Goal: Find specific page/section: Find specific page/section

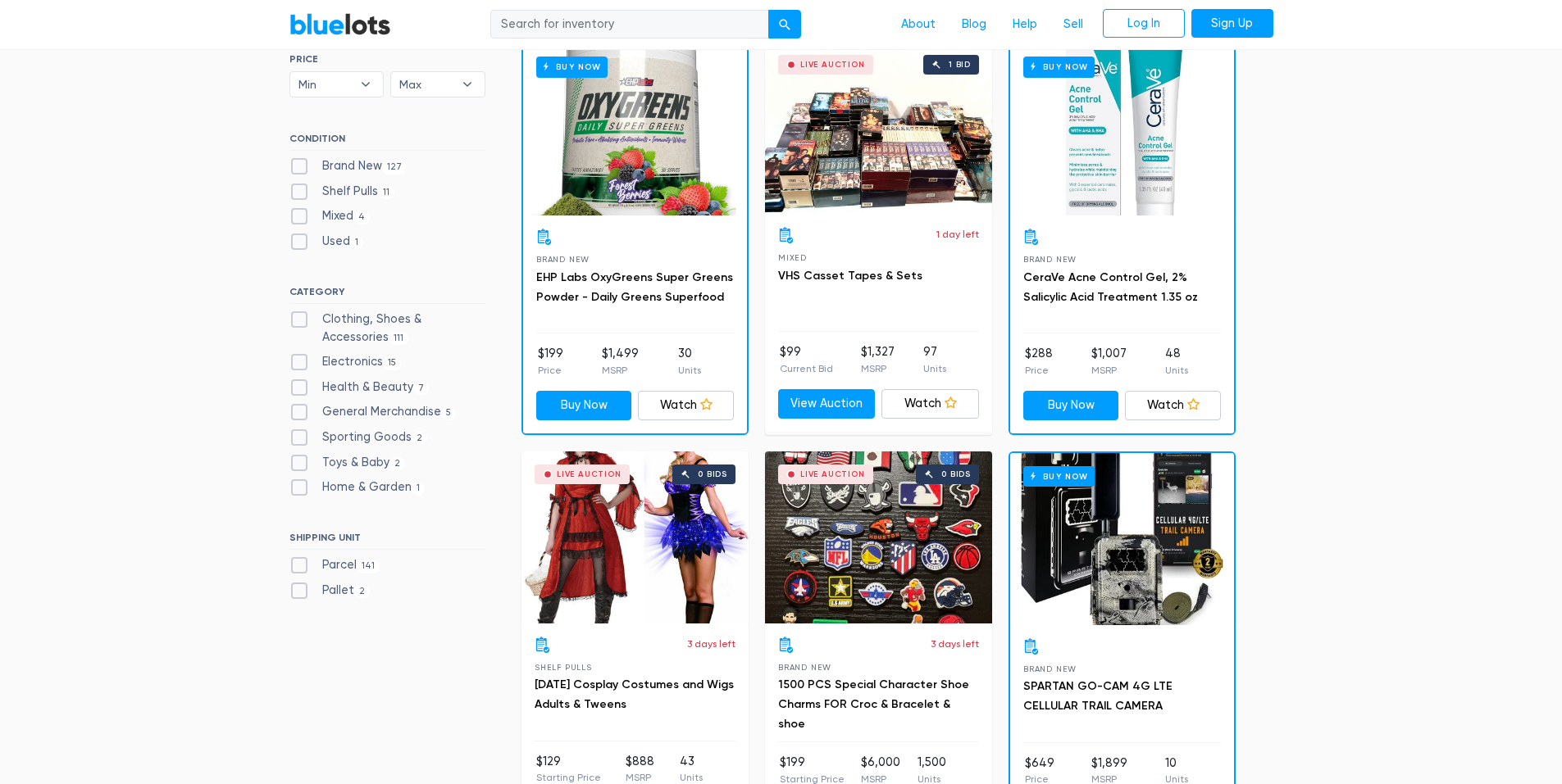
scroll to position [492, 0]
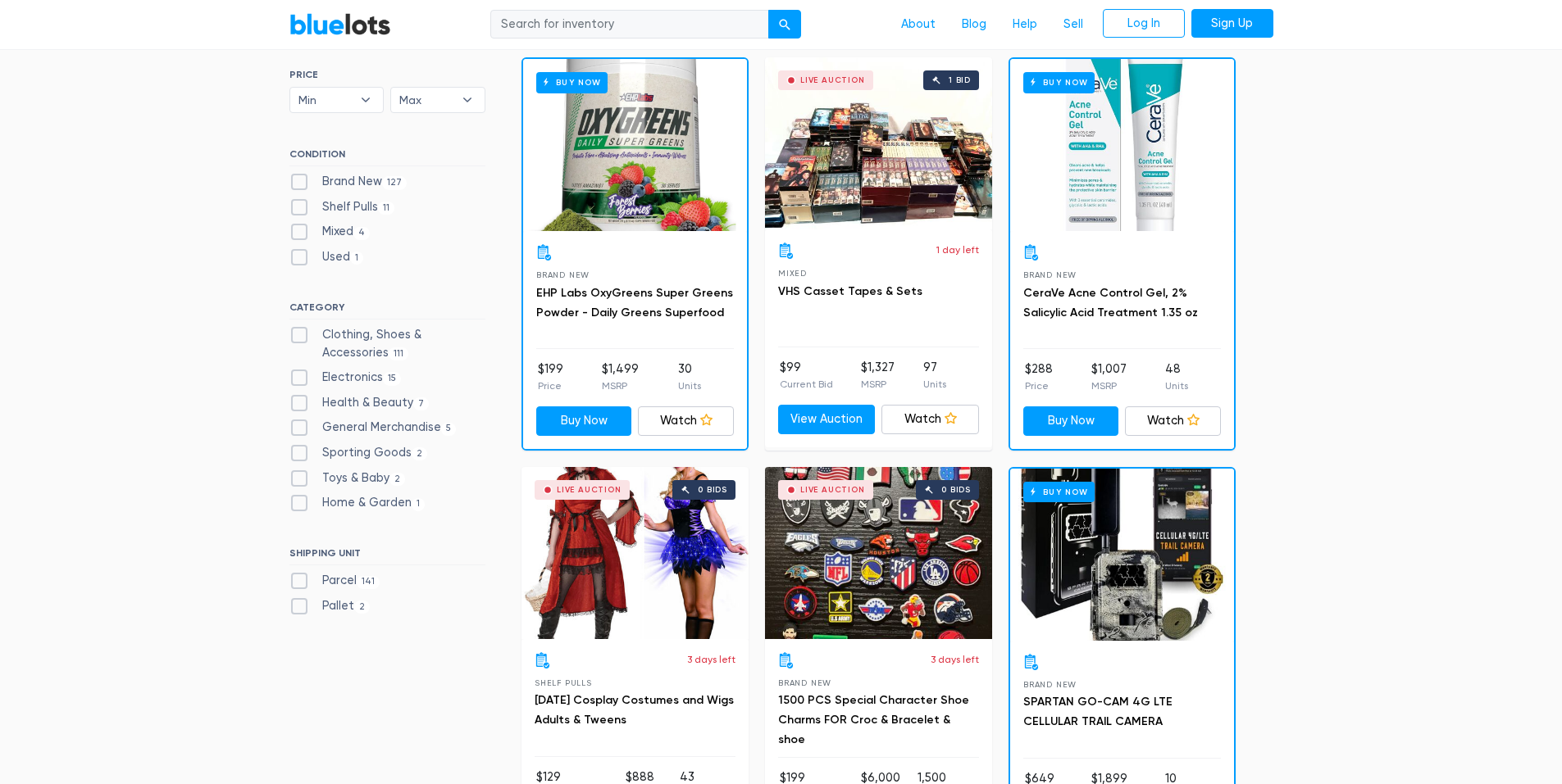
click at [304, 500] on label "Home & Garden 1" at bounding box center [357, 502] width 136 height 18
click at [300, 500] on Garden"] "Home & Garden 1" at bounding box center [294, 498] width 10 height 10
checkbox Garden"] "true"
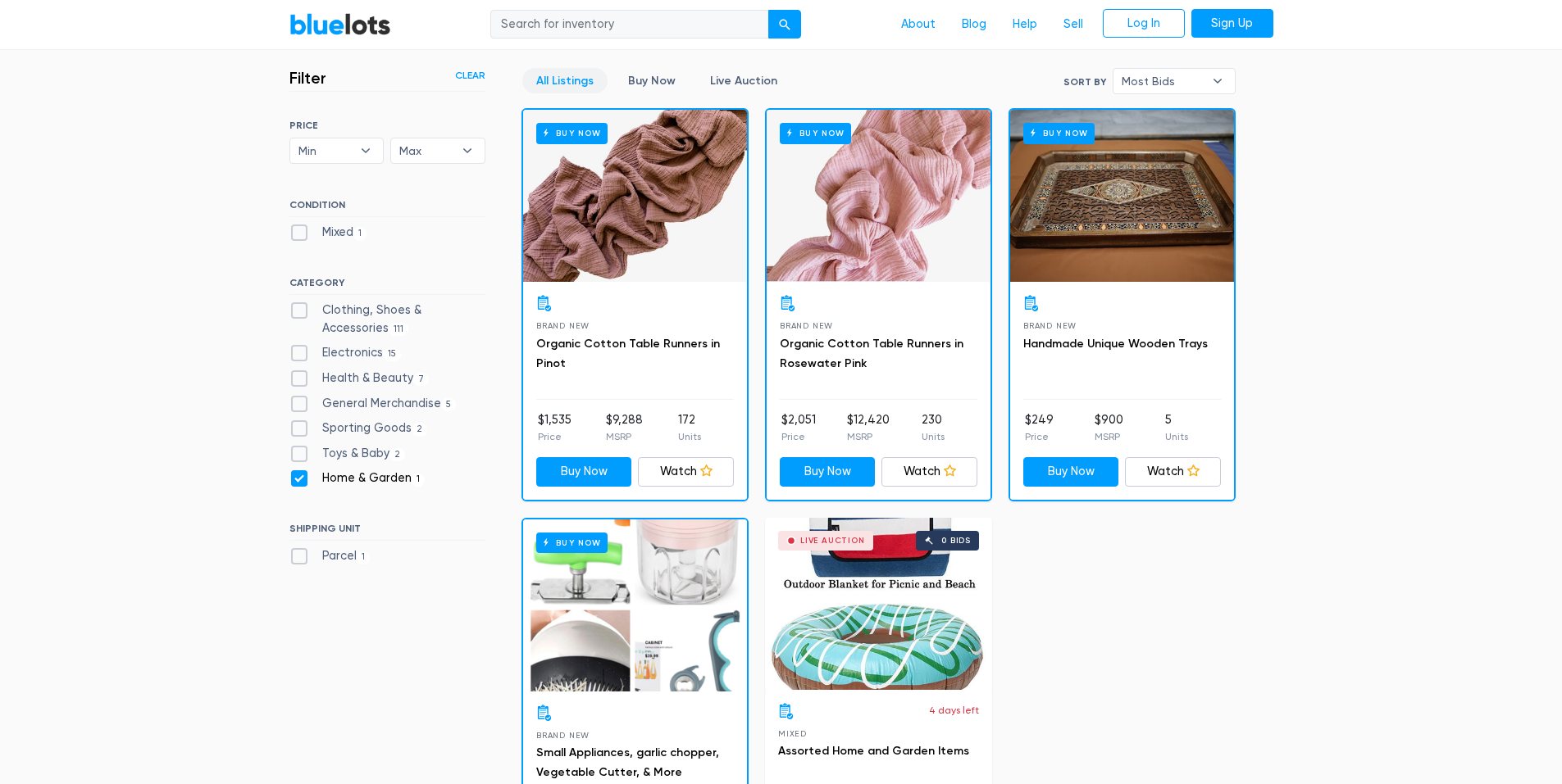
scroll to position [359, 0]
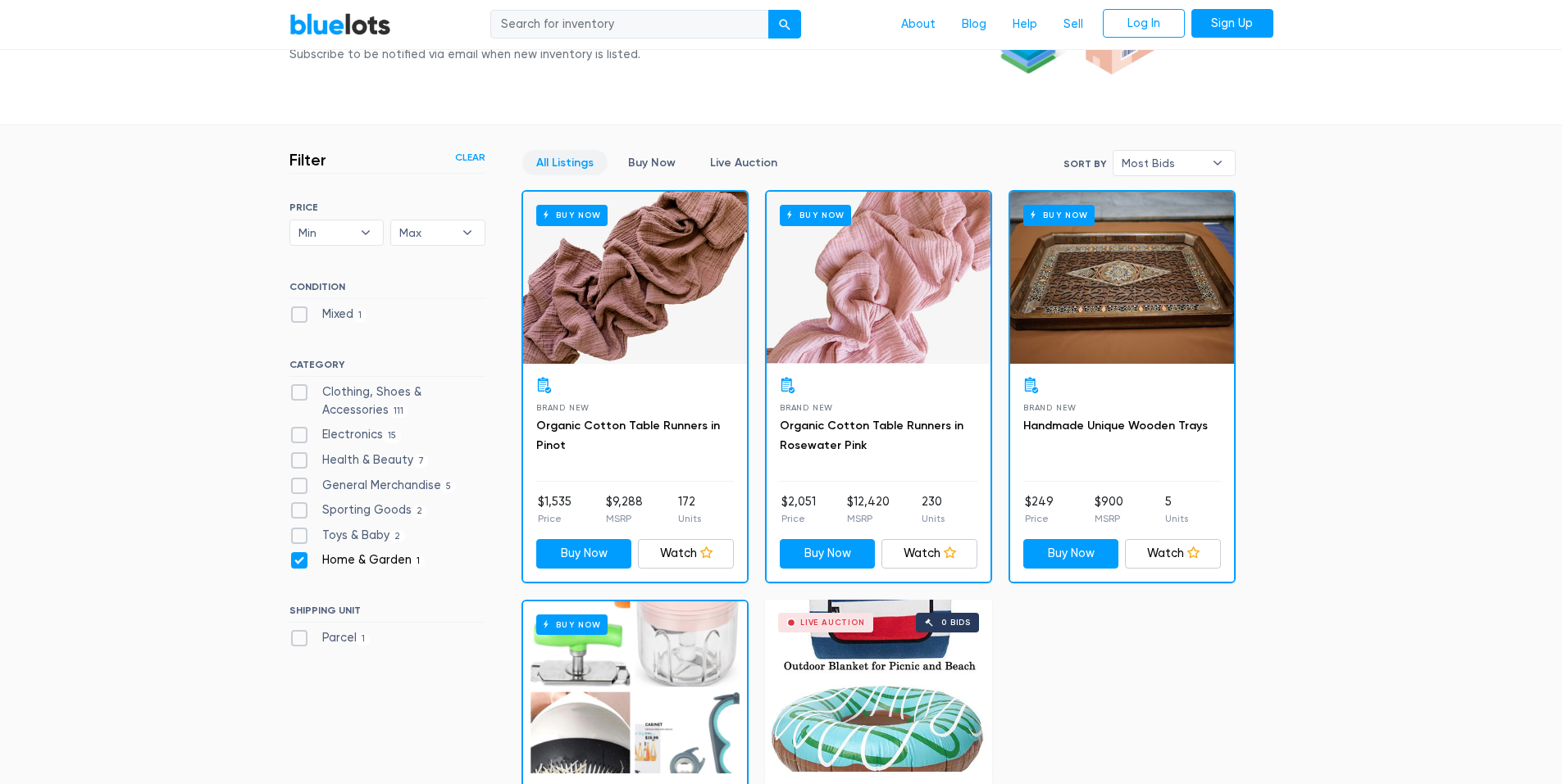
click at [300, 561] on label "Home & Garden 1" at bounding box center [357, 560] width 136 height 18
click at [300, 561] on Garden"] "Home & Garden 1" at bounding box center [294, 556] width 10 height 10
checkbox Garden"] "false"
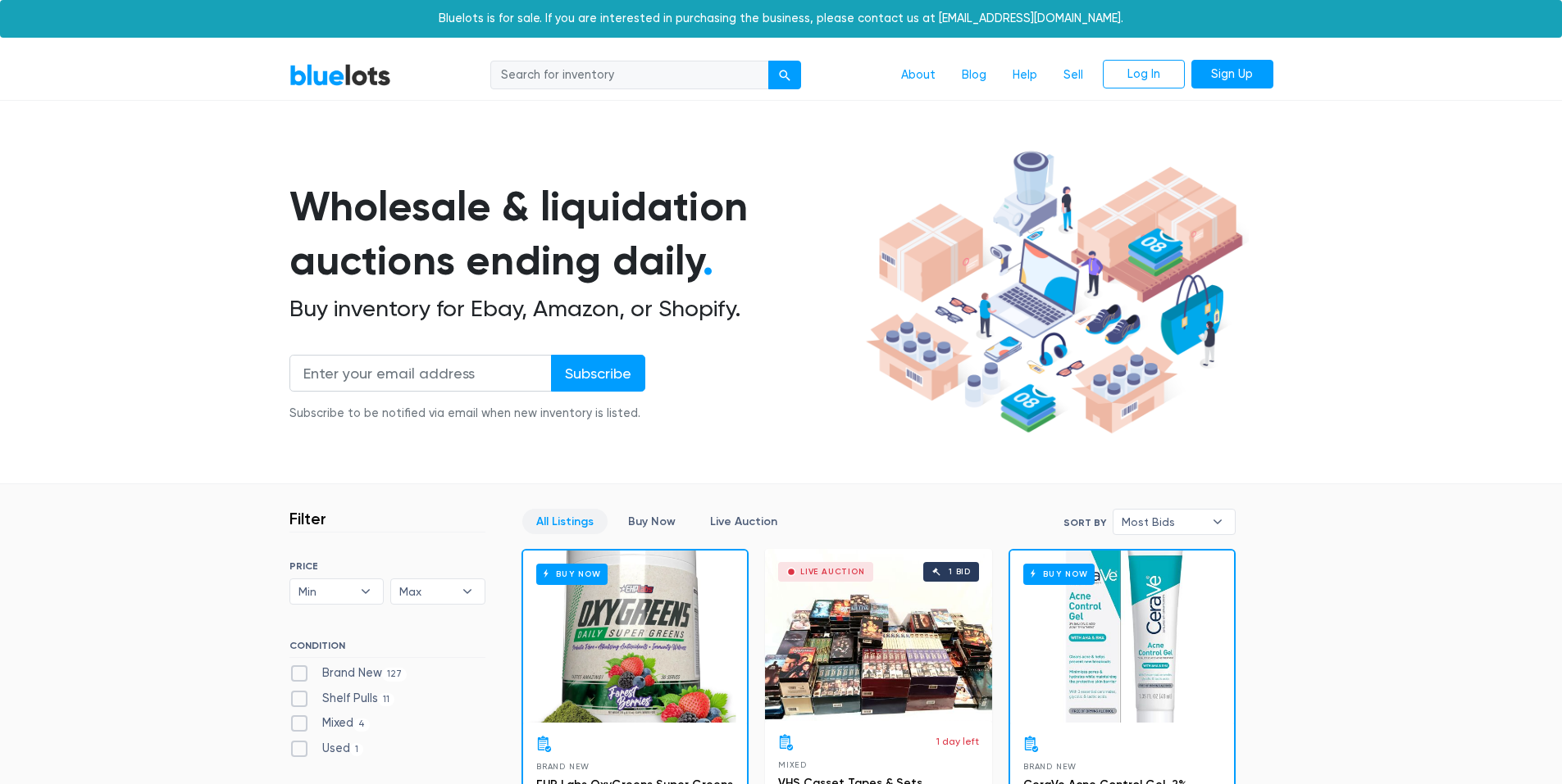
scroll to position [441, 0]
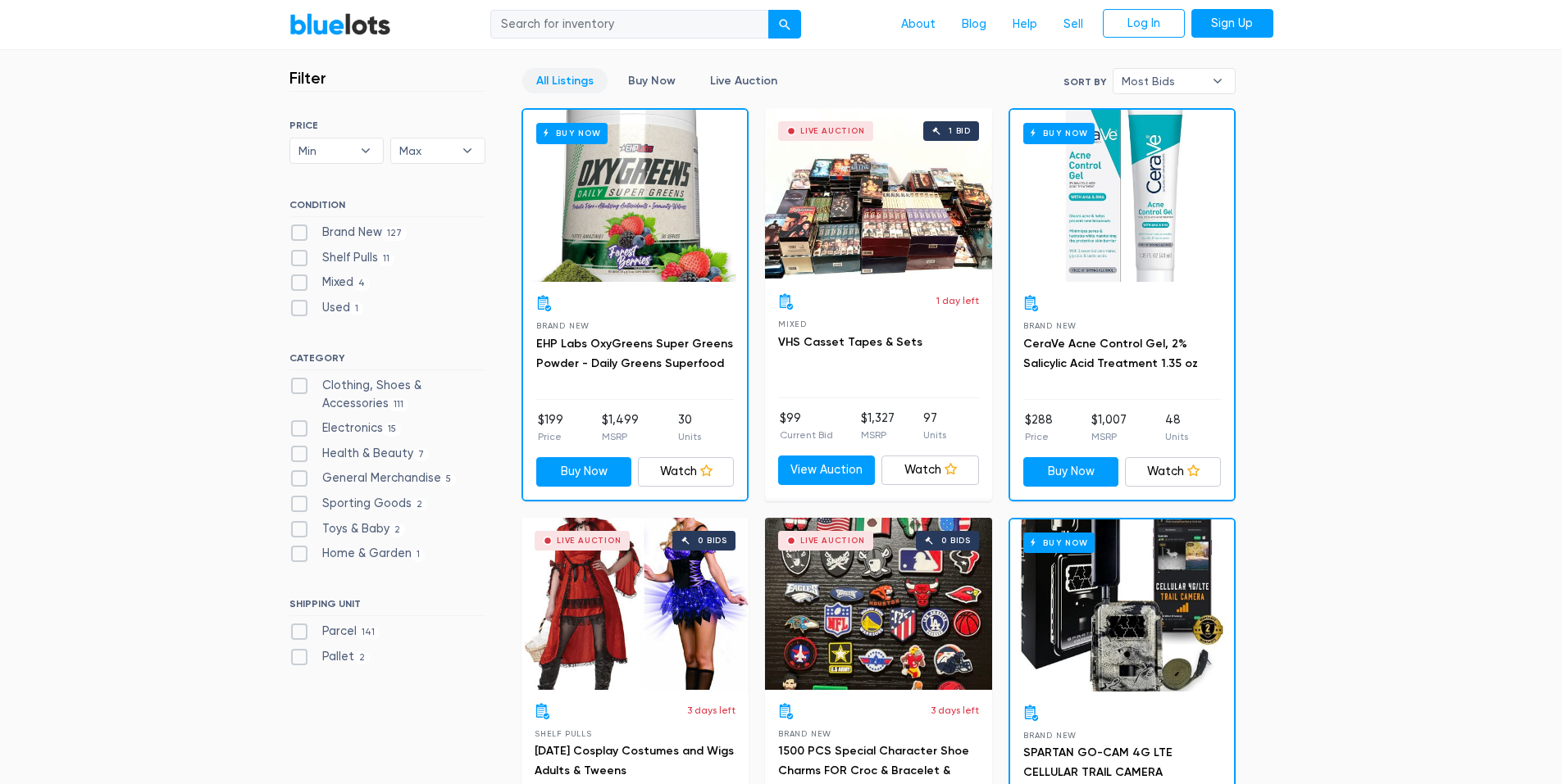
click at [376, 483] on label "General Merchandise 5" at bounding box center [373, 478] width 167 height 18
click at [300, 480] on Merchandise"] "General Merchandise 5" at bounding box center [294, 474] width 10 height 10
checkbox Merchandise"] "true"
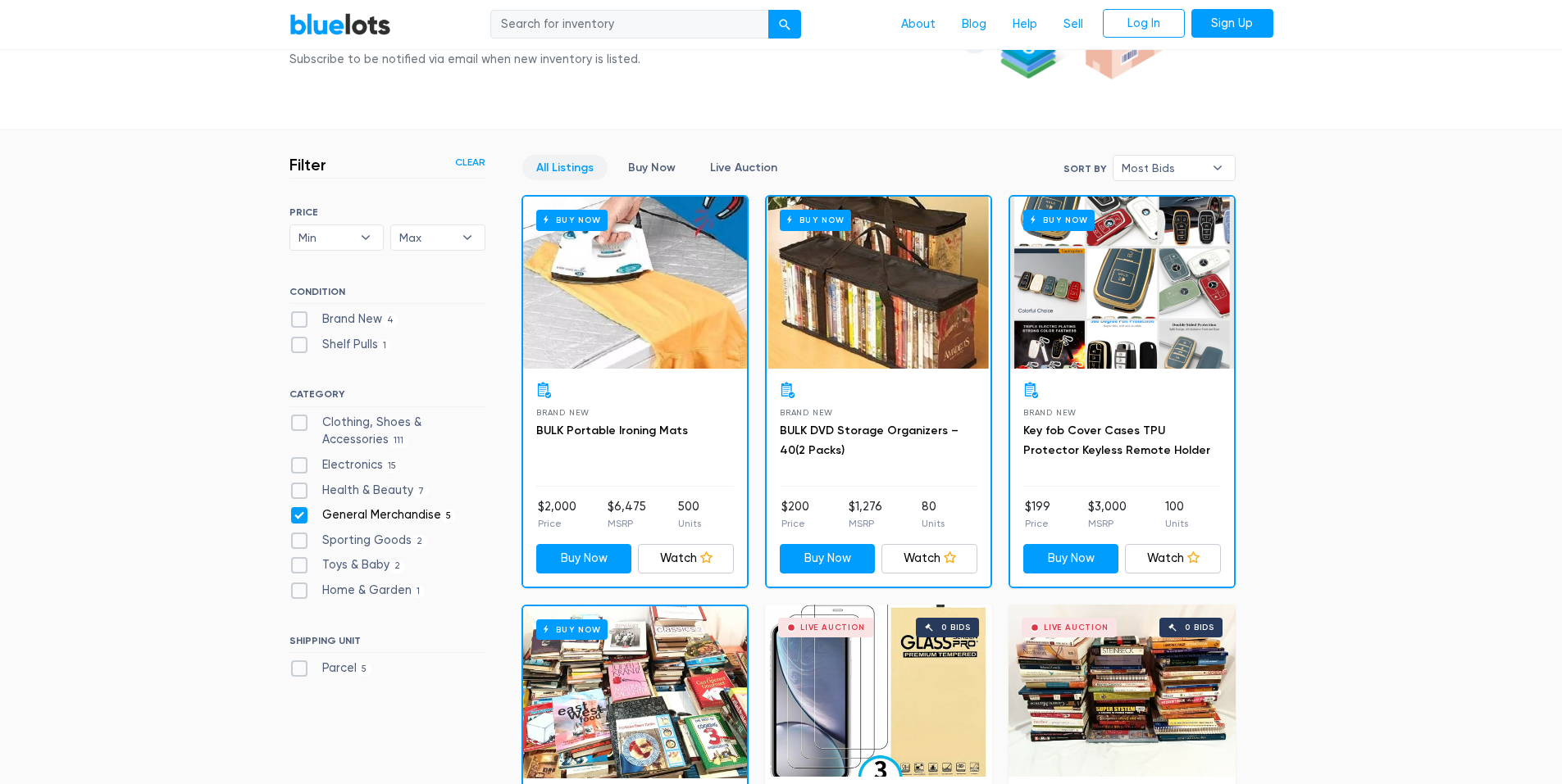
scroll to position [349, 0]
